Goal: Transaction & Acquisition: Subscribe to service/newsletter

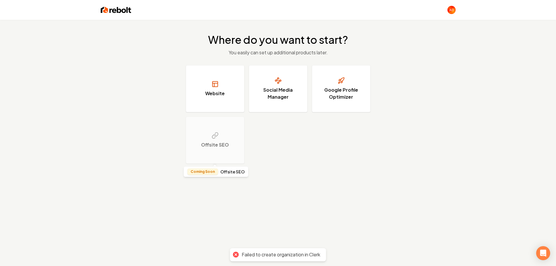
click at [107, 92] on div "Where do you want to start? You easily can set up additional products later. We…" at bounding box center [278, 99] width 556 height 158
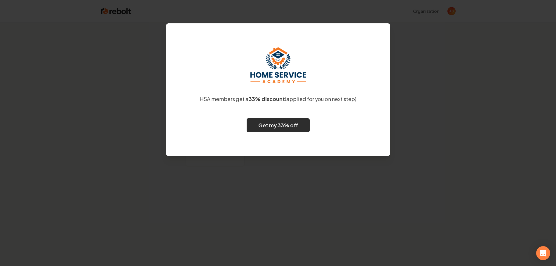
click at [284, 125] on link "Get my 33% off" at bounding box center [278, 125] width 63 height 14
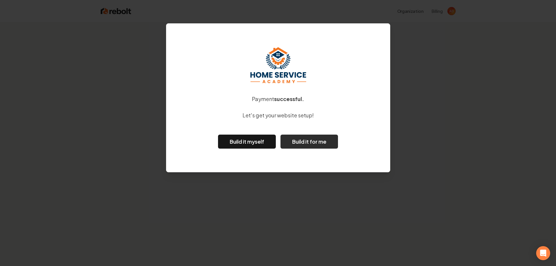
click at [304, 139] on button "Build it for me" at bounding box center [308, 142] width 57 height 14
